Goal: Transaction & Acquisition: Purchase product/service

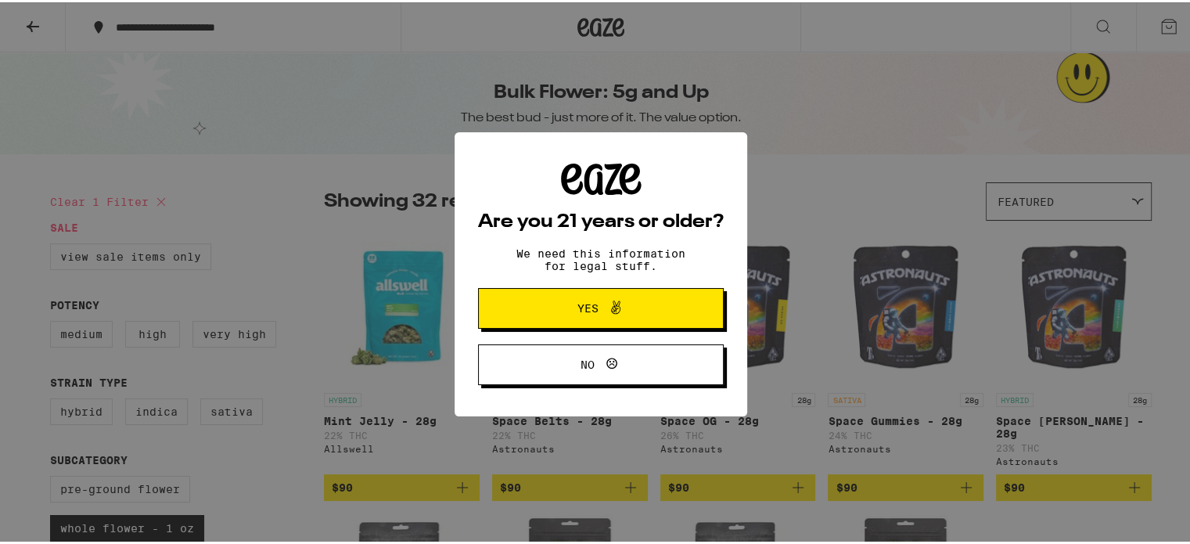
click at [612, 302] on icon at bounding box center [615, 305] width 19 height 19
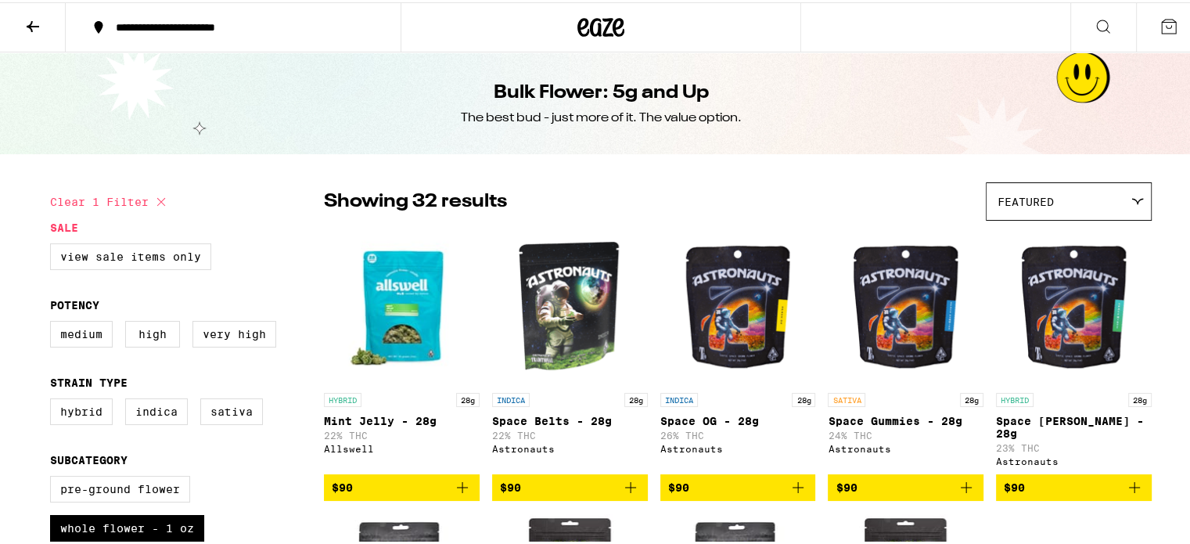
click at [257, 350] on div "Medium High Very High" at bounding box center [187, 337] width 274 height 39
click at [245, 334] on label "Very High" at bounding box center [234, 331] width 84 height 27
click at [54, 322] on input "Very High" at bounding box center [53, 321] width 1 height 1
checkbox input "true"
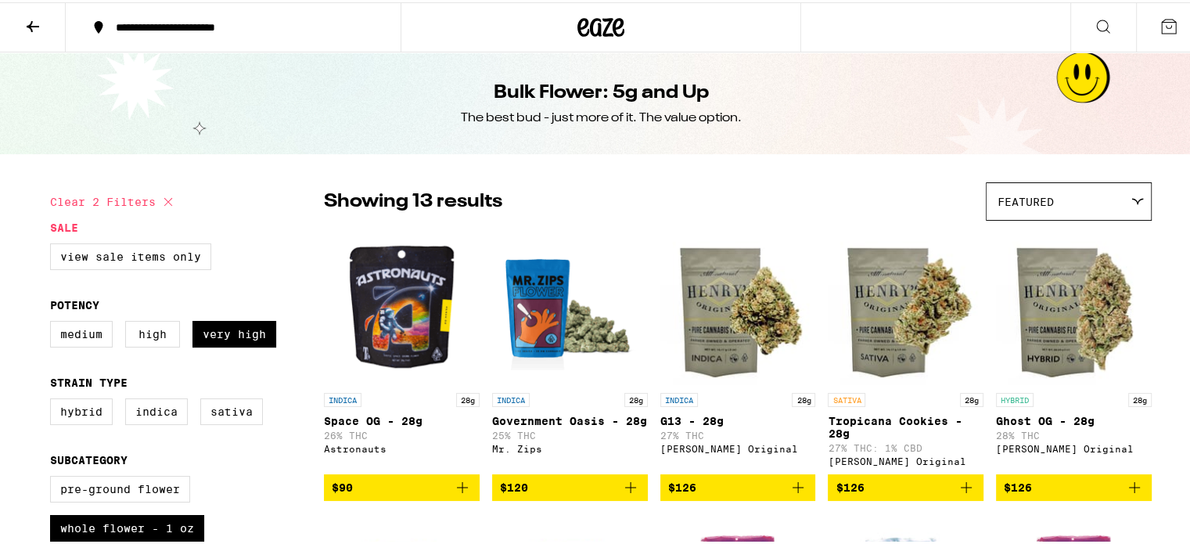
click at [548, 331] on img "Open page for Government Oasis - 28g from Mr. Zips" at bounding box center [570, 304] width 156 height 156
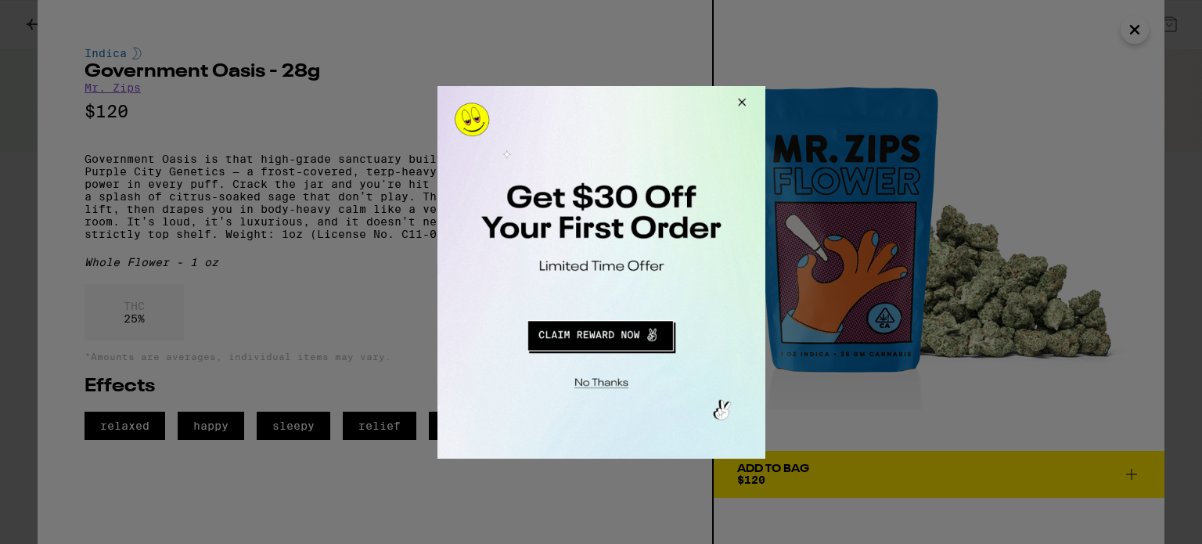
click at [590, 340] on button "Redirect to URL" at bounding box center [599, 333] width 272 height 38
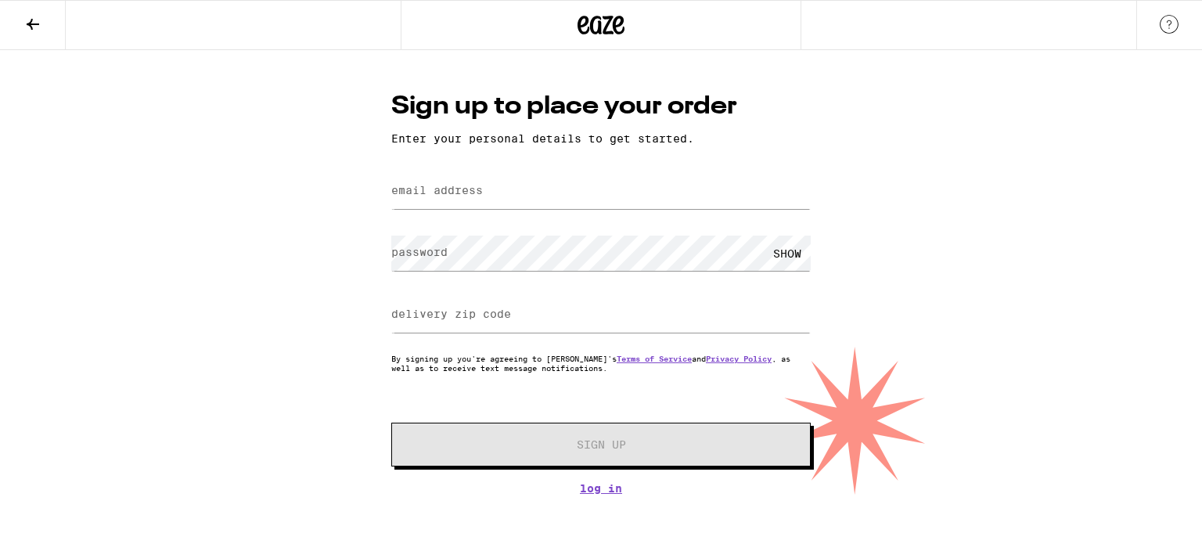
click at [27, 29] on icon at bounding box center [32, 24] width 19 height 19
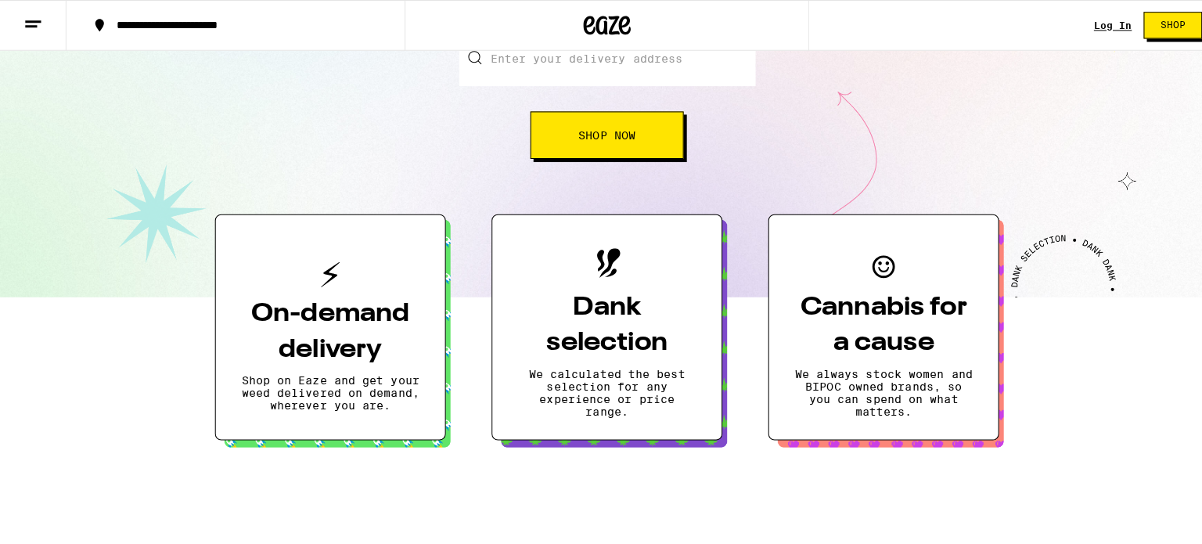
scroll to position [235, 0]
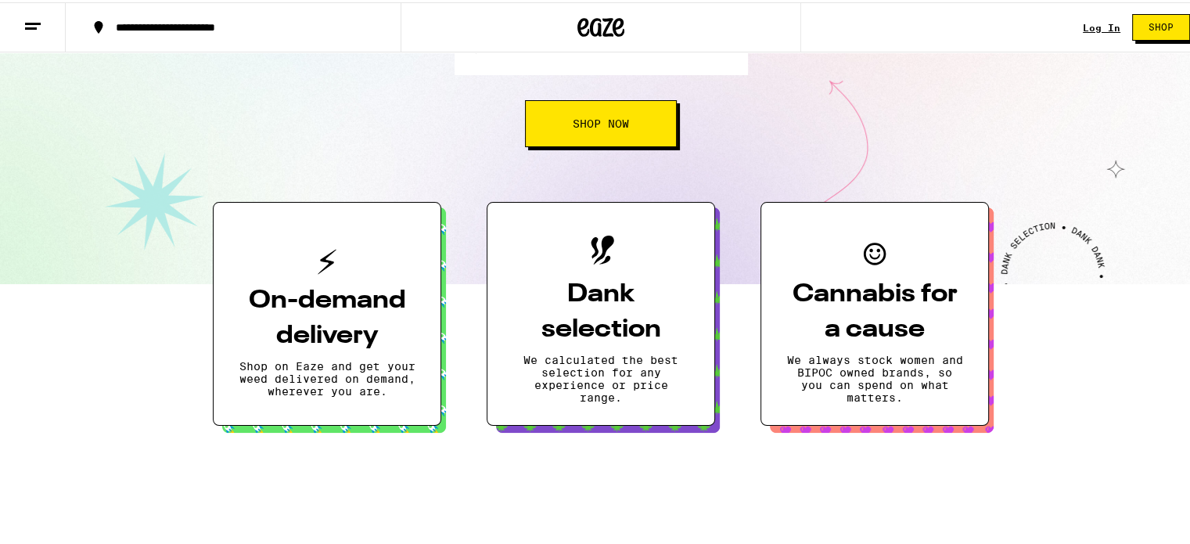
click at [627, 308] on h3 "Dank selection" at bounding box center [600, 310] width 177 height 70
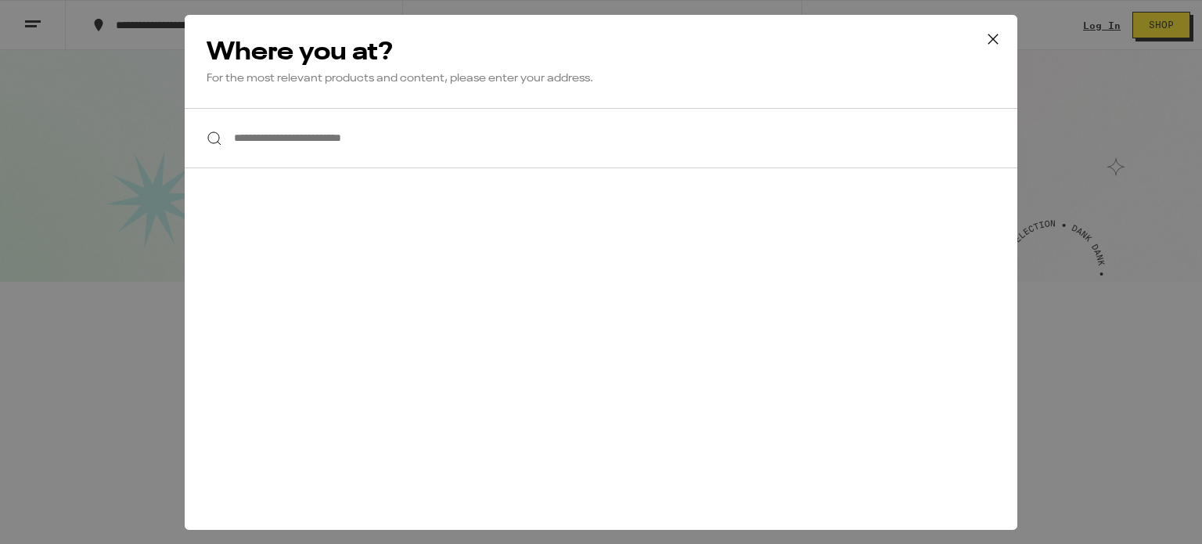
click at [338, 157] on input "**********" at bounding box center [601, 138] width 832 height 60
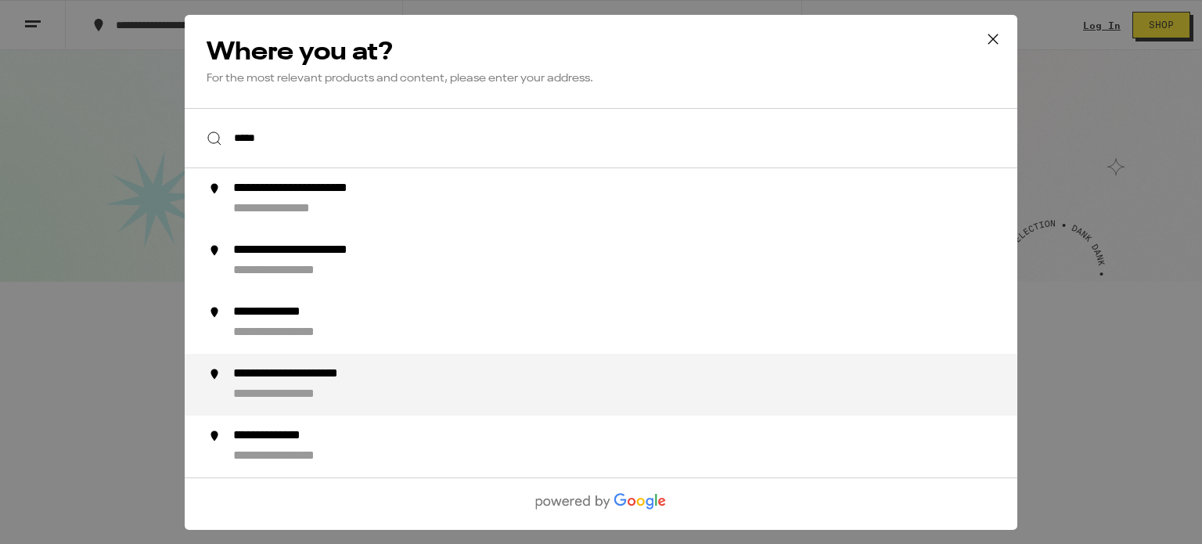
click at [337, 372] on div "**********" at bounding box center [322, 373] width 178 height 16
type input "**********"
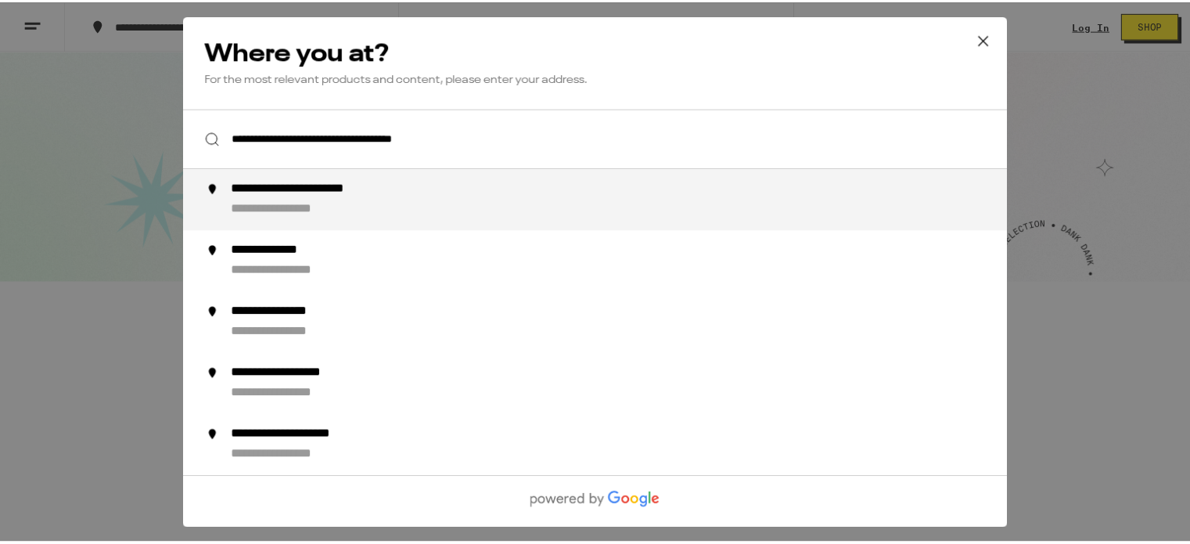
scroll to position [285, 0]
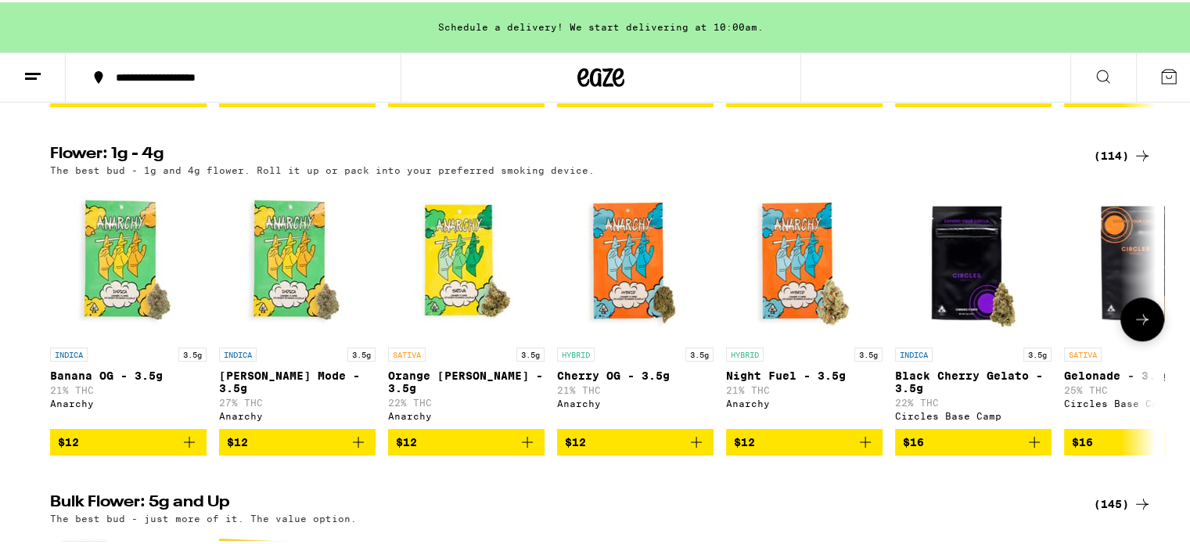
scroll to position [1643, 0]
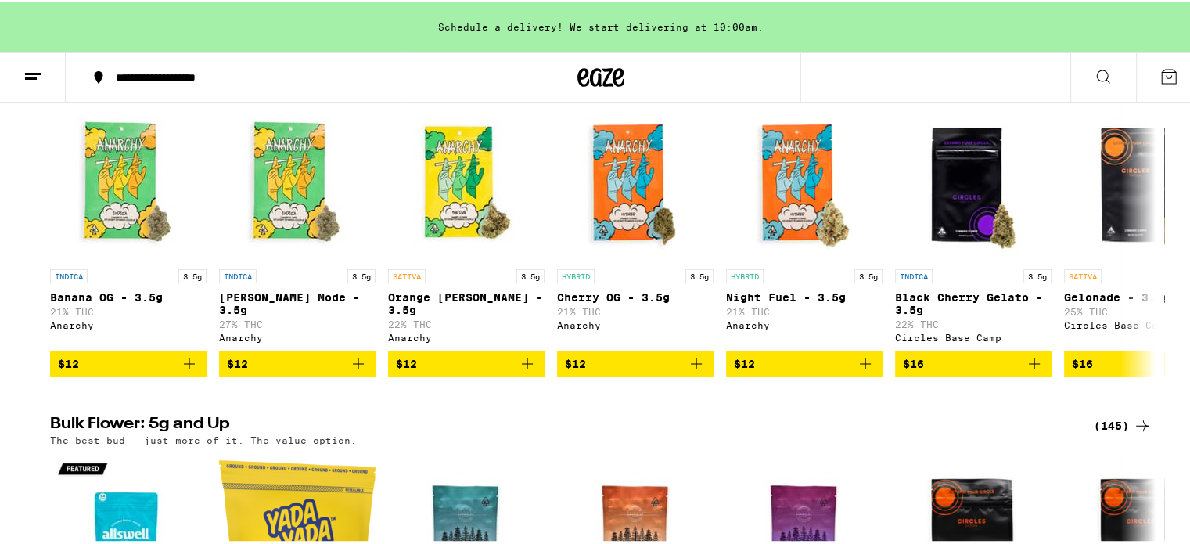
click at [115, 84] on h2 "Flower: 1g - 4g" at bounding box center [562, 75] width 1025 height 19
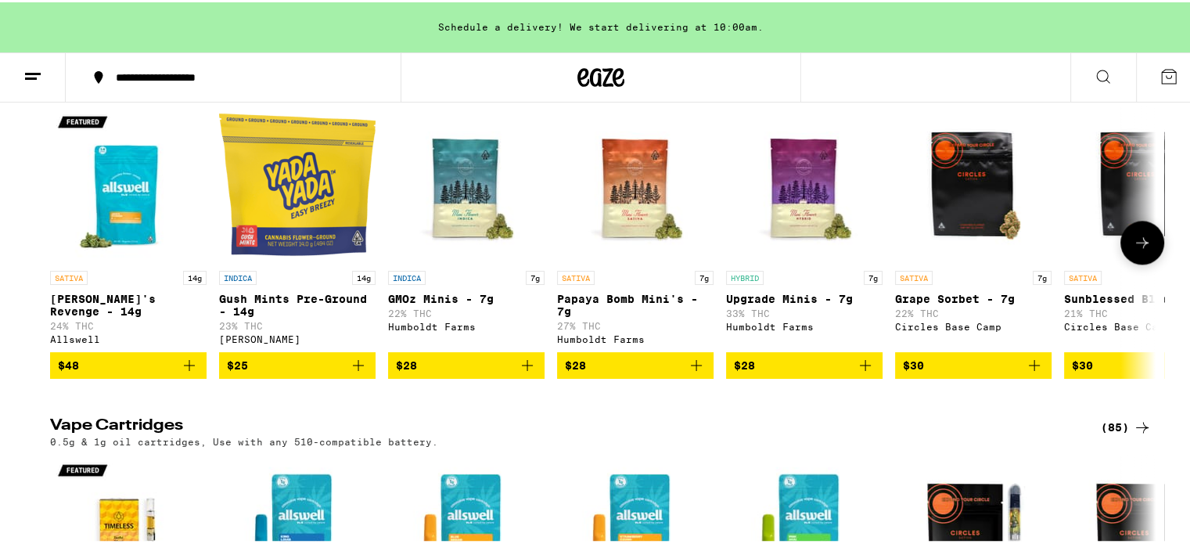
scroll to position [1956, 0]
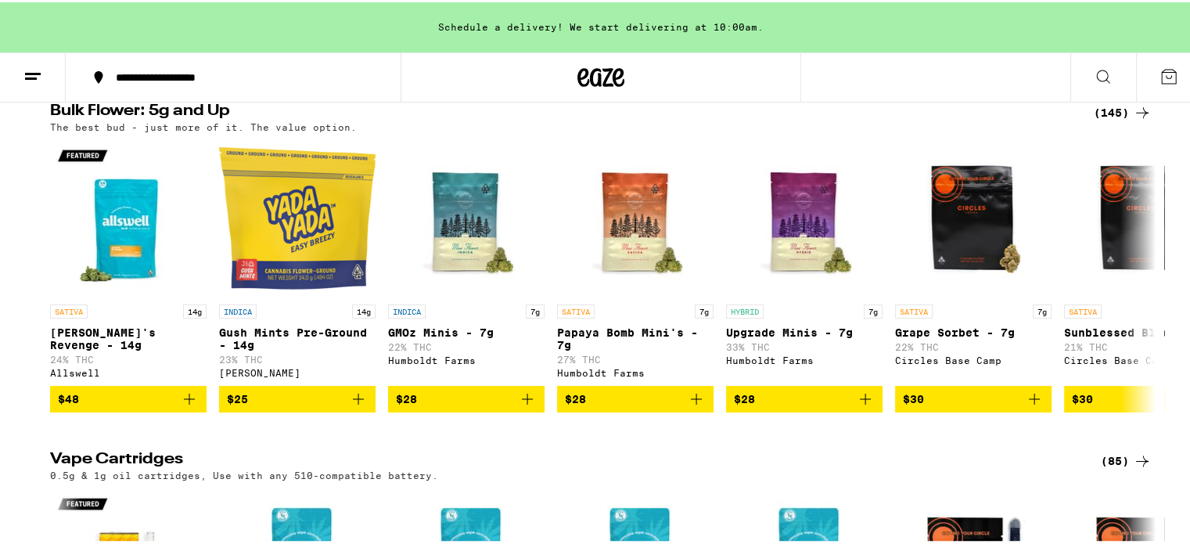
click at [1105, 120] on div "(145)" at bounding box center [1123, 110] width 58 height 19
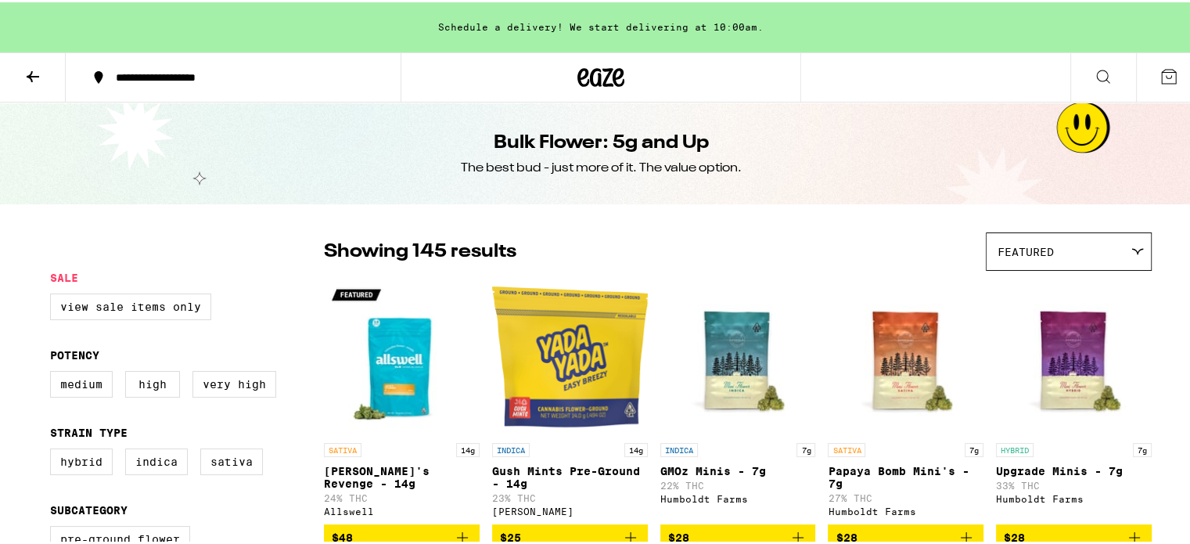
click at [1083, 243] on div "Featured" at bounding box center [1069, 249] width 164 height 37
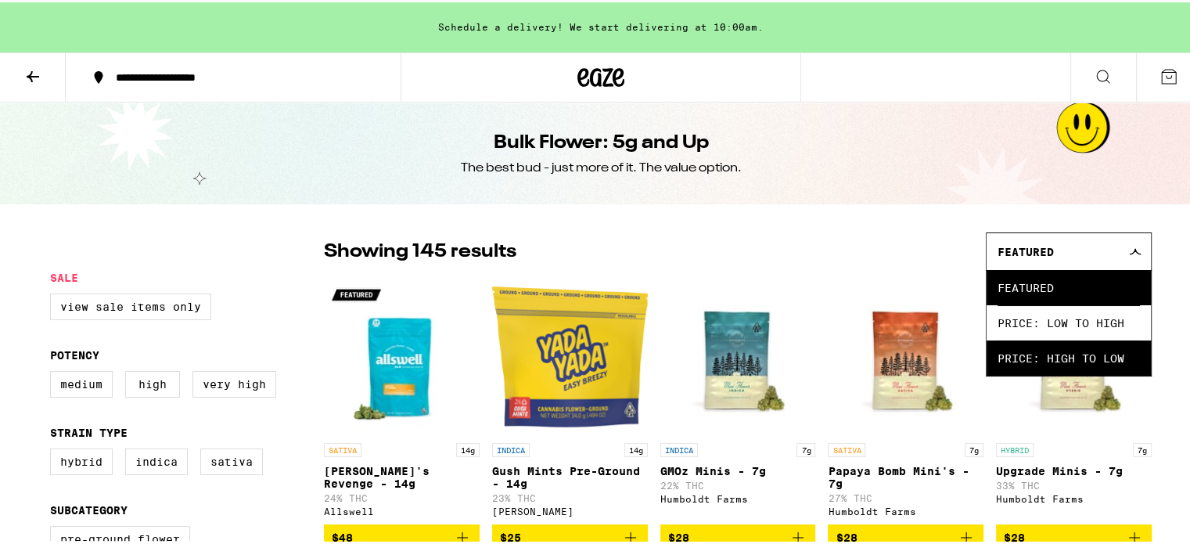
click at [1039, 365] on span "Price: High to Low" at bounding box center [1069, 355] width 142 height 35
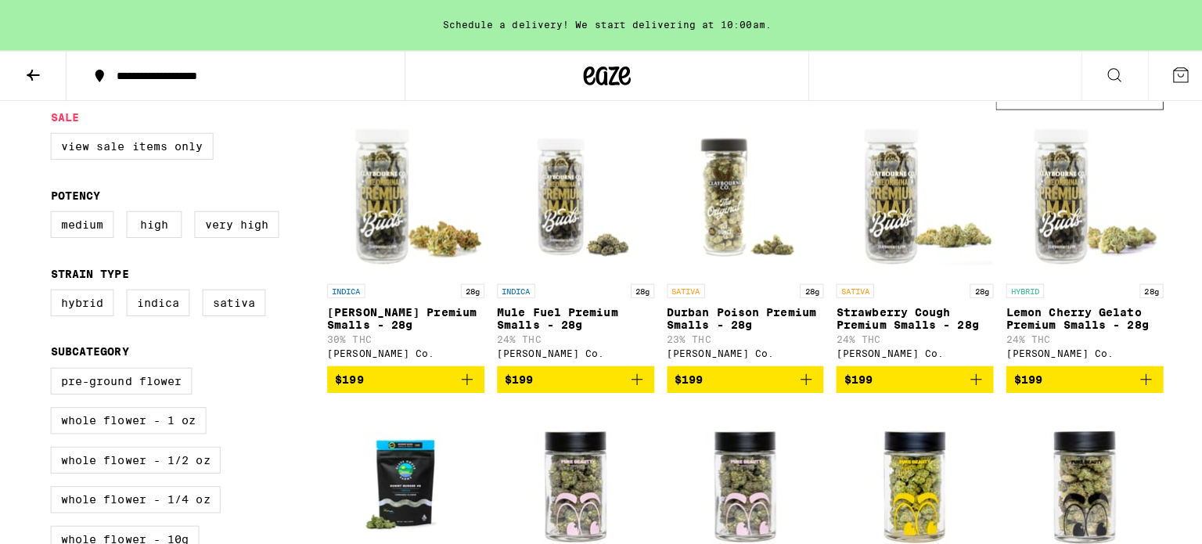
scroll to position [156, 0]
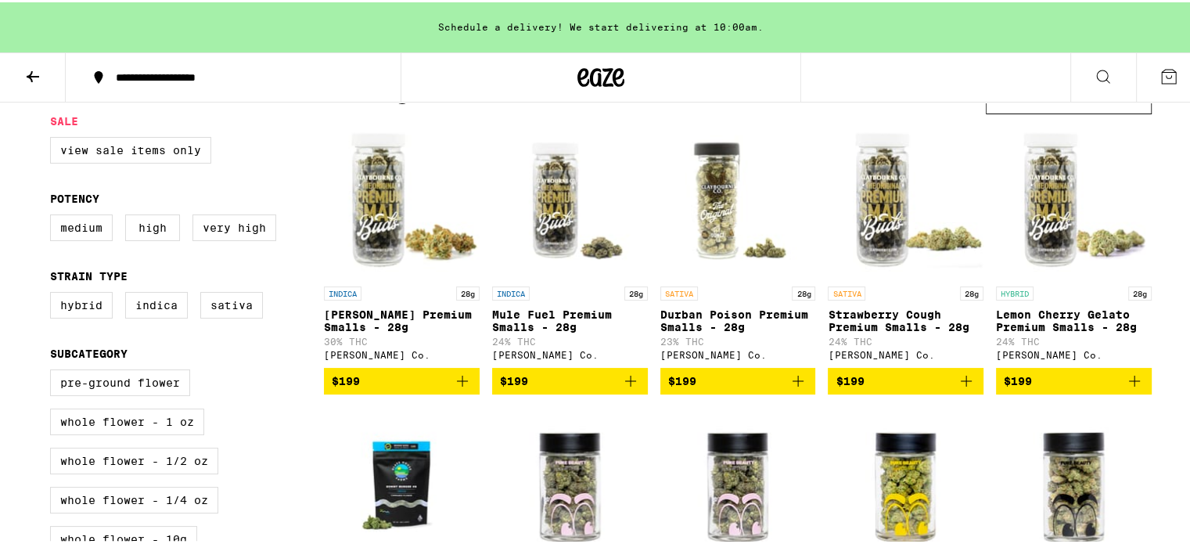
click at [1039, 344] on p "24% THC" at bounding box center [1074, 339] width 156 height 10
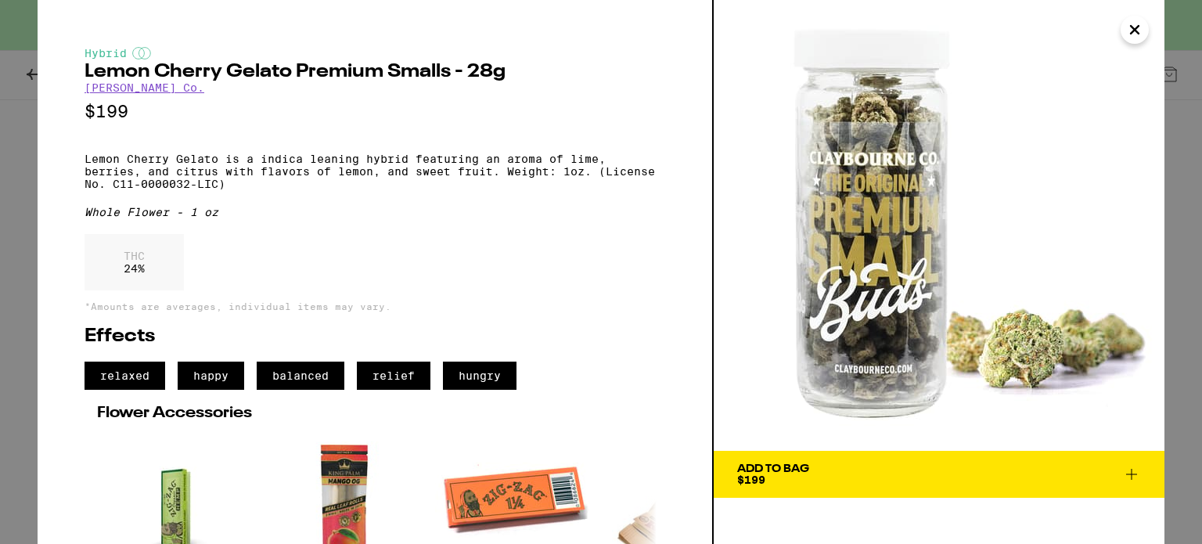
click at [793, 474] on div "Add To Bag" at bounding box center [773, 468] width 72 height 11
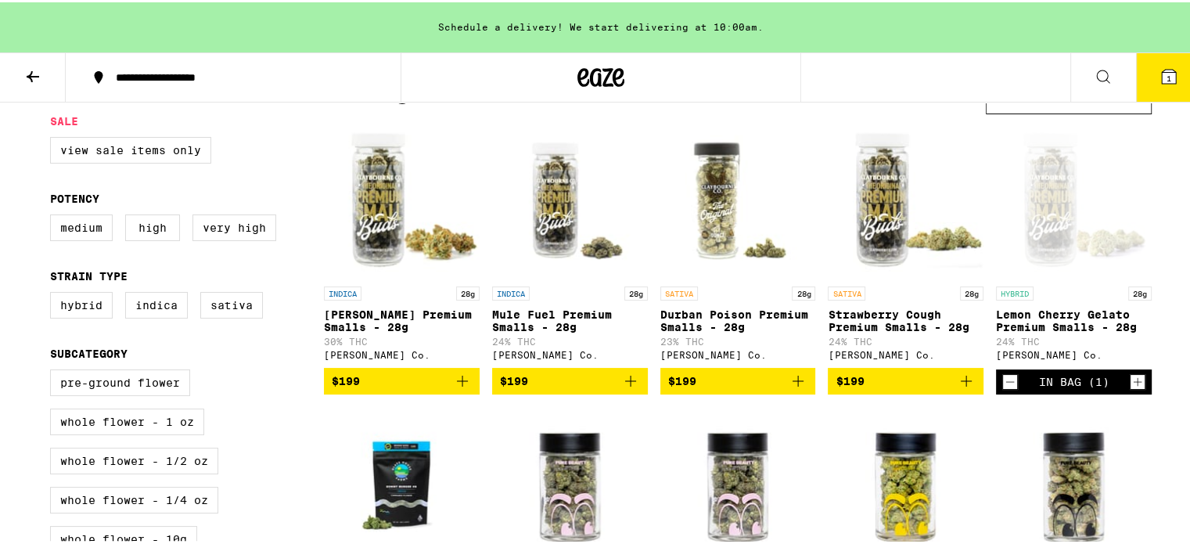
click at [1162, 68] on icon at bounding box center [1169, 74] width 14 height 14
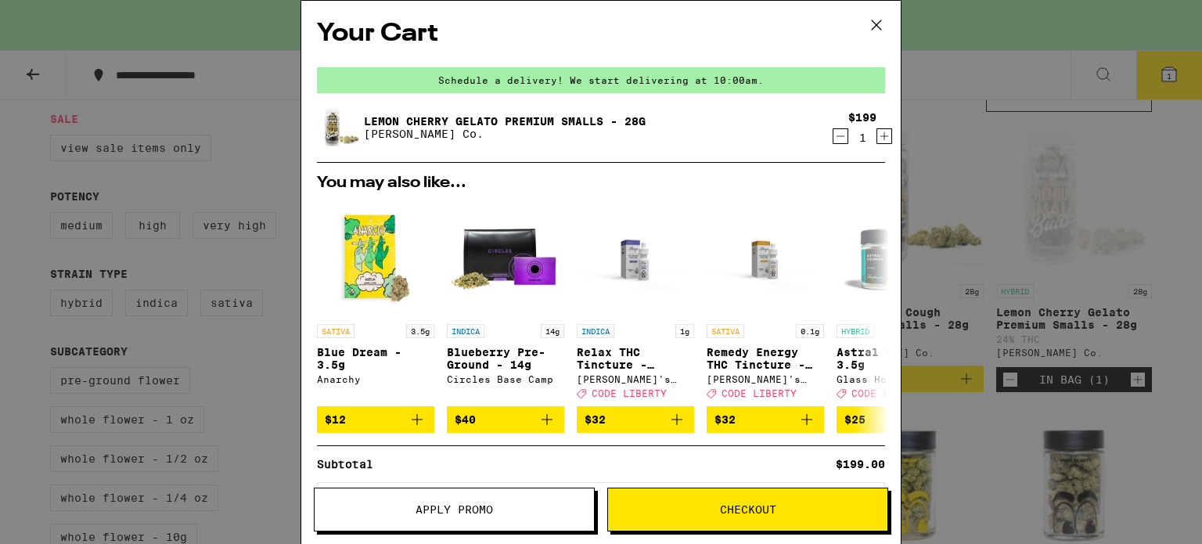
click at [484, 515] on span "Apply Promo" at bounding box center [453, 509] width 77 height 11
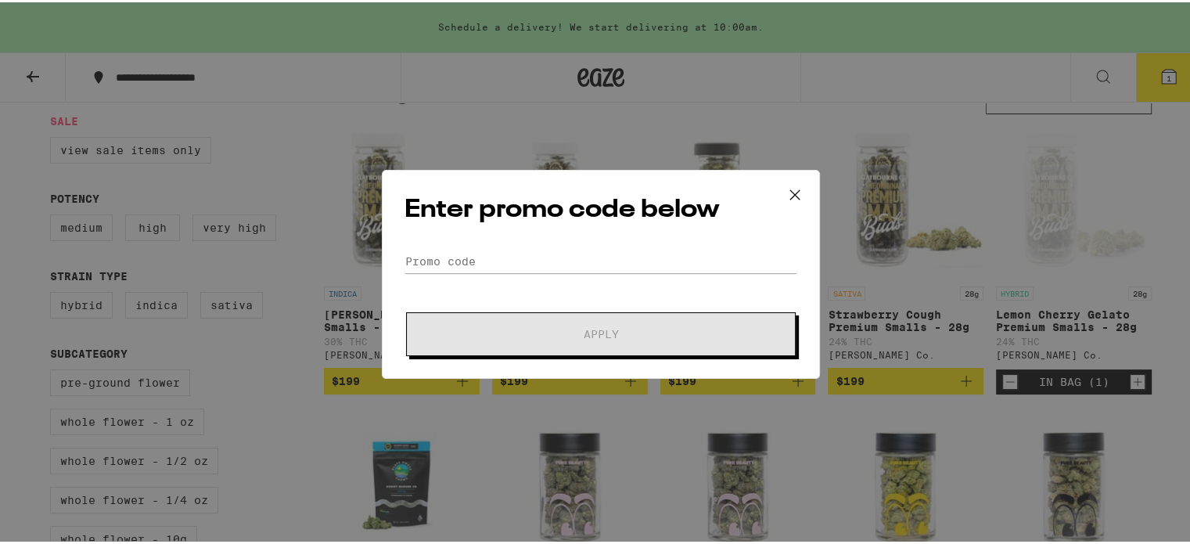
click at [783, 190] on icon at bounding box center [794, 192] width 23 height 23
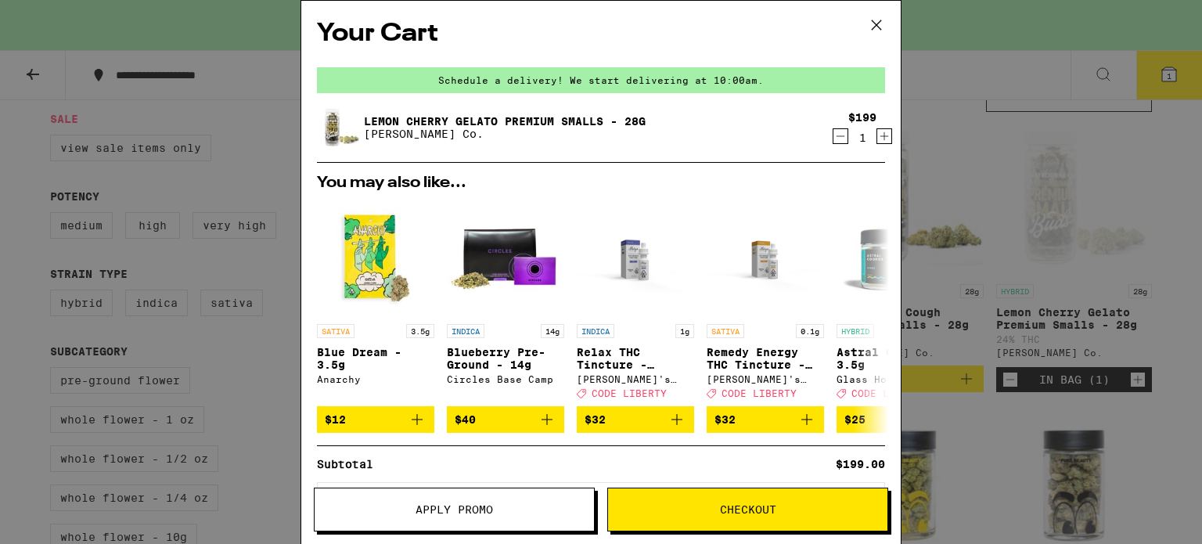
click at [727, 513] on span "Checkout" at bounding box center [748, 509] width 56 height 11
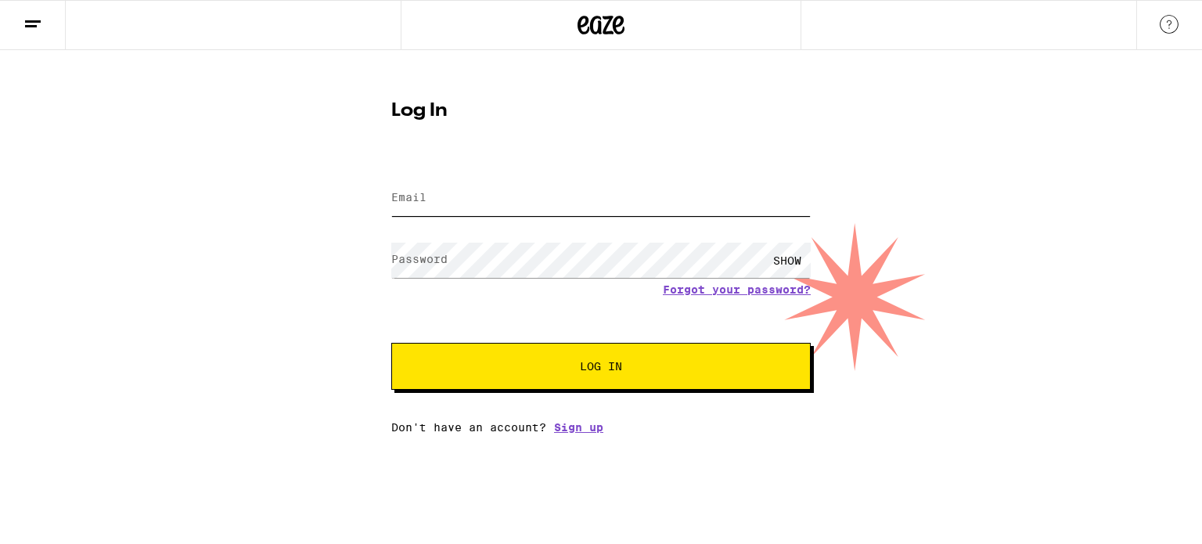
type input "[EMAIL_ADDRESS][DOMAIN_NAME]"
click at [635, 348] on button "Log In" at bounding box center [600, 366] width 419 height 47
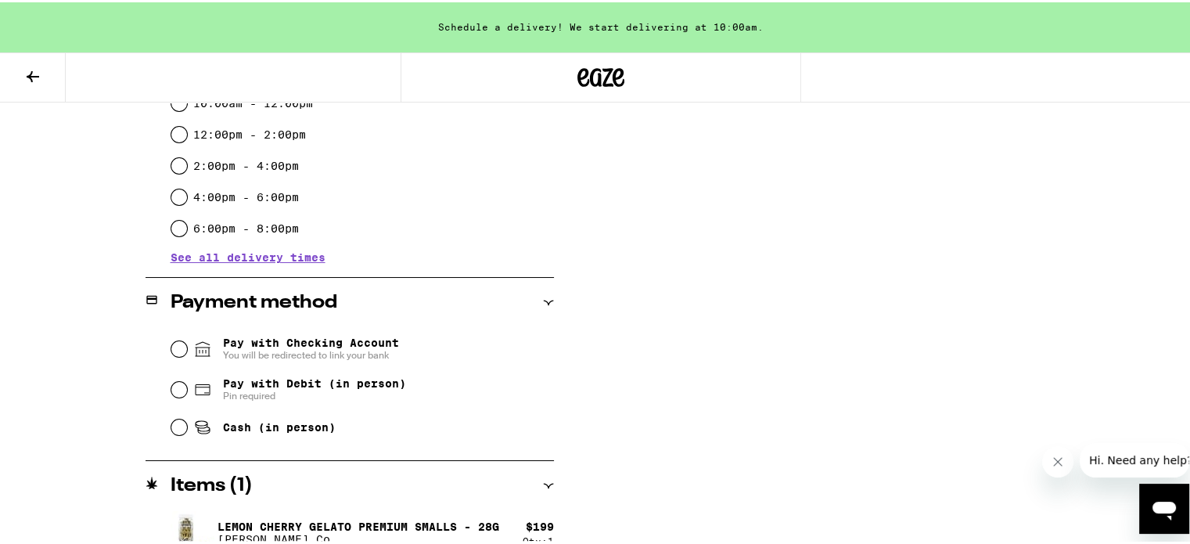
scroll to position [528, 0]
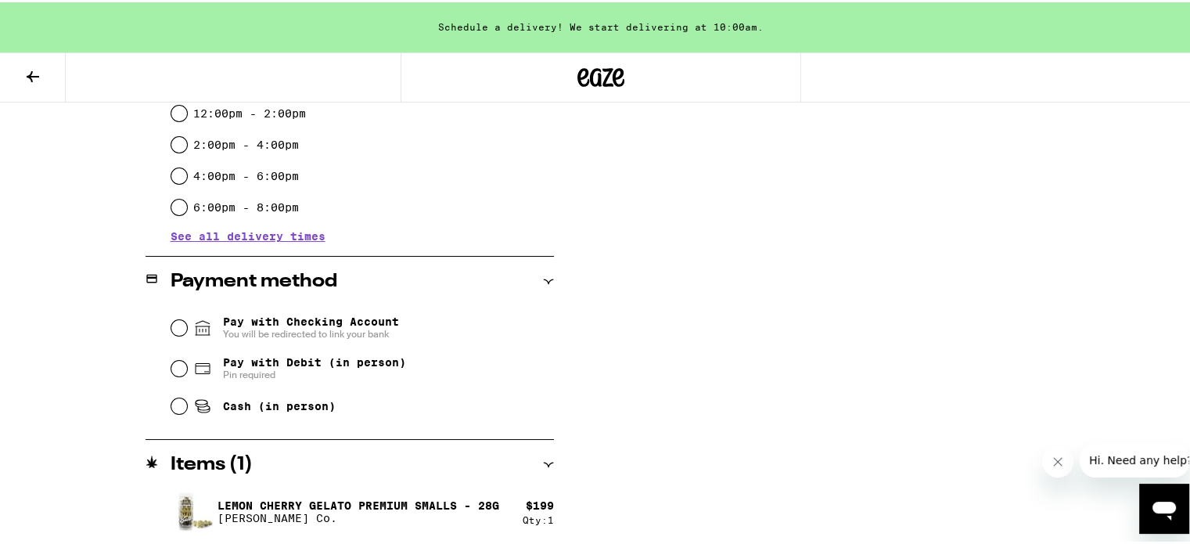
click at [543, 463] on icon at bounding box center [548, 462] width 11 height 11
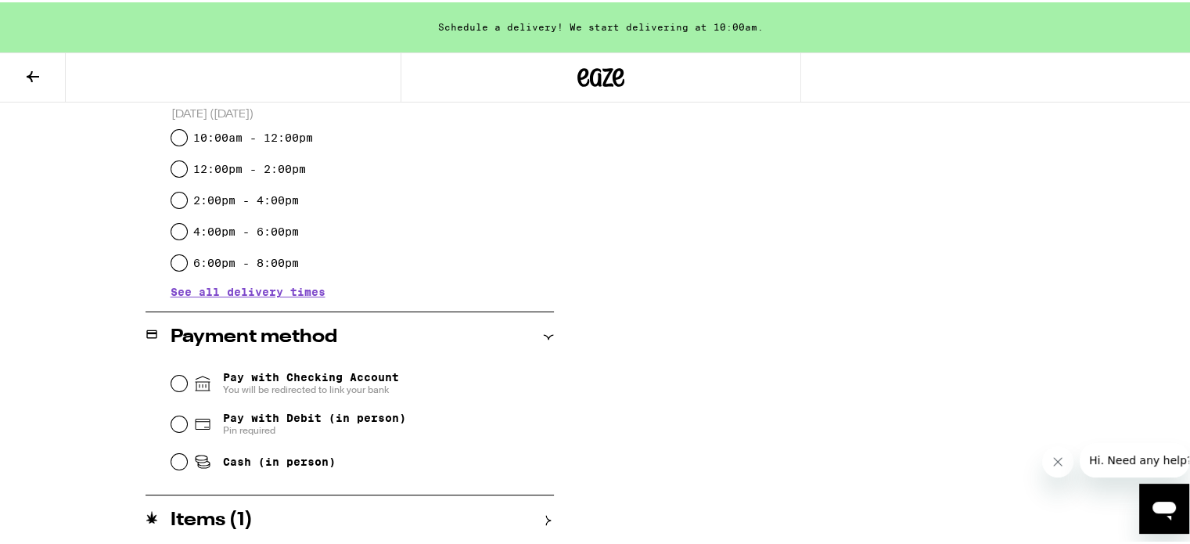
scroll to position [472, 0]
click at [543, 517] on icon at bounding box center [548, 518] width 11 height 11
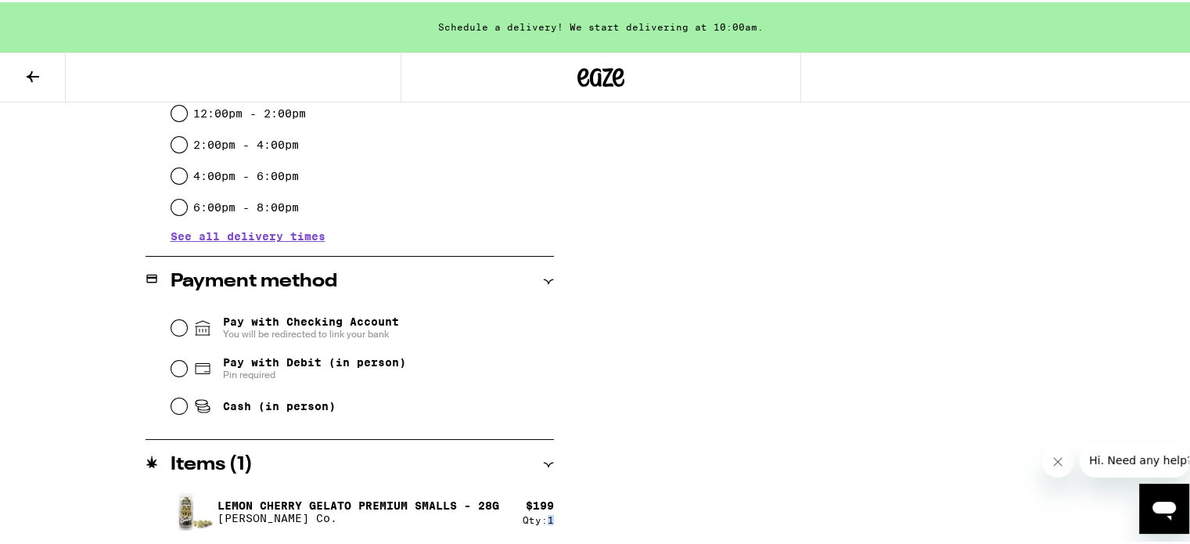
click at [545, 512] on div "Qty: 1" at bounding box center [538, 517] width 31 height 10
click at [818, 425] on div "Subtotal $199.00 Delivery $5.00 Free delivery with your first order! Taxes & Fe…" at bounding box center [900, 127] width 313 height 833
click at [146, 459] on icon at bounding box center [152, 459] width 13 height 13
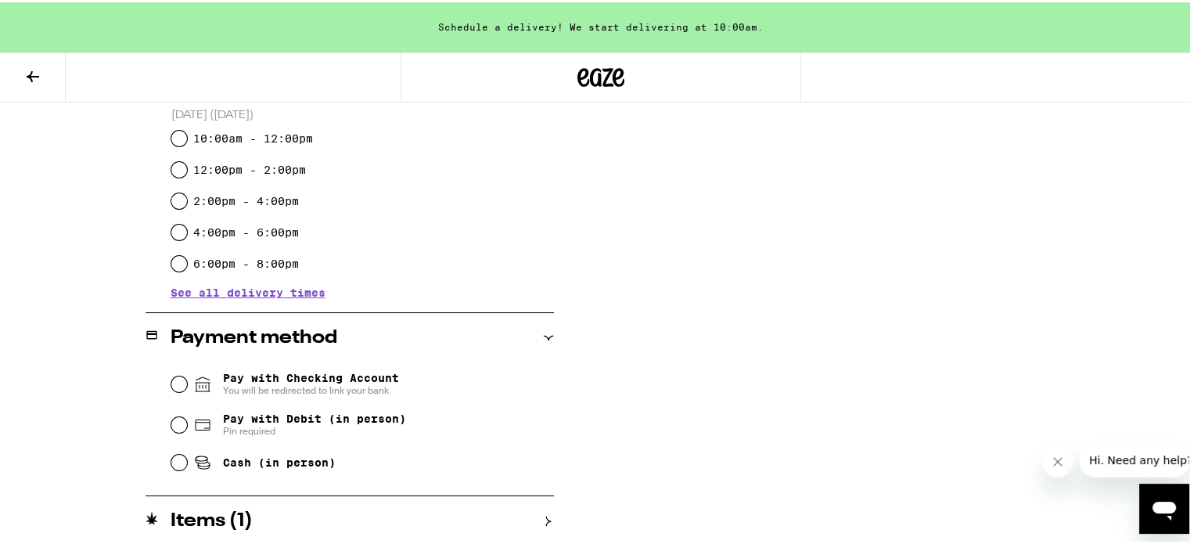
click at [29, 75] on icon at bounding box center [32, 74] width 19 height 19
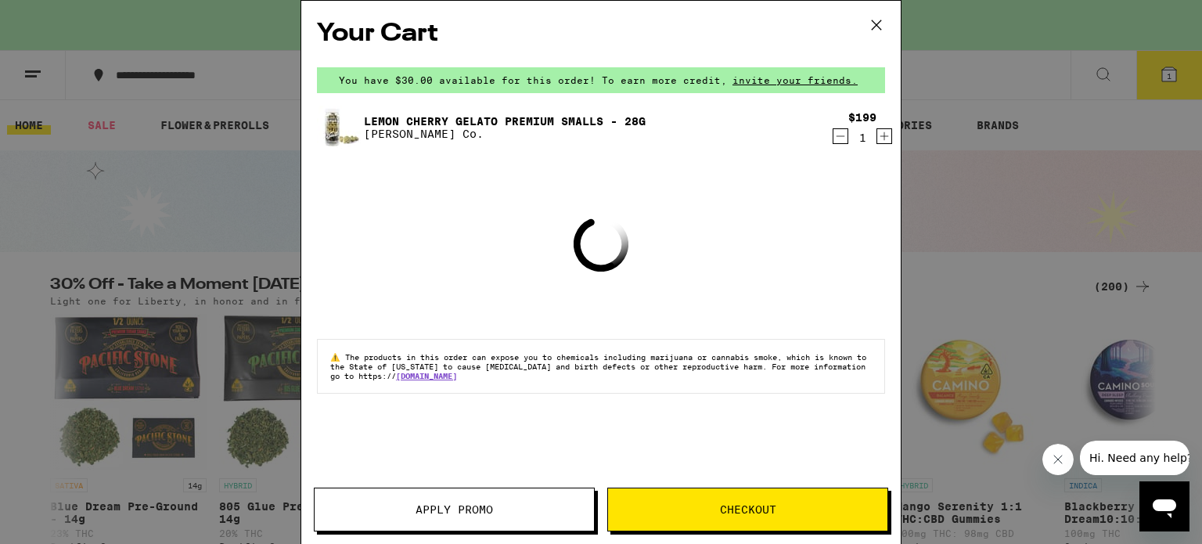
click at [825, 135] on div "$199 1" at bounding box center [855, 127] width 61 height 33
click at [839, 135] on icon "Decrement" at bounding box center [840, 136] width 14 height 19
